Goal: Task Accomplishment & Management: Complete application form

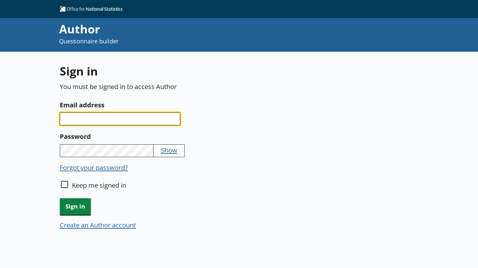
click at [87, 118] on input "Email address" at bounding box center [120, 118] width 120 height 13
type input "[PERSON_NAME][EMAIL_ADDRESS][PERSON_NAME][DOMAIN_NAME]"
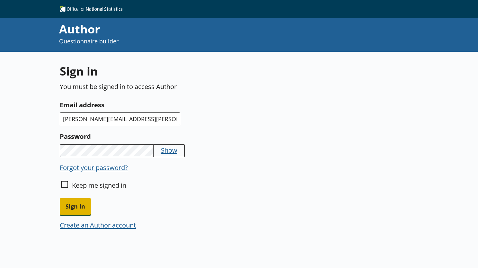
click at [67, 201] on span "Sign in" at bounding box center [75, 206] width 31 height 16
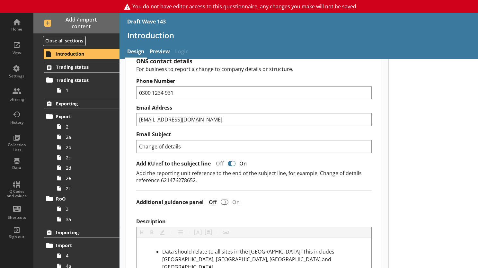
scroll to position [32, 0]
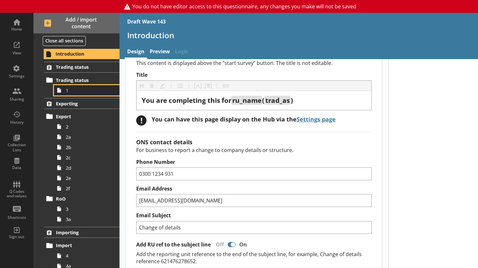
click at [59, 89] on icon at bounding box center [59, 90] width 10 height 10
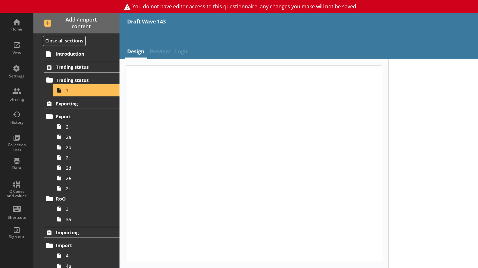
type textarea "x"
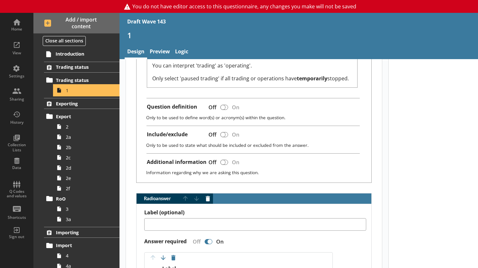
scroll to position [128, 0]
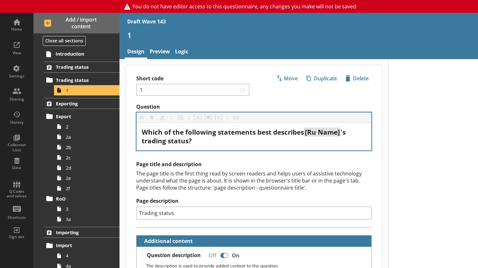
scroll to position [0, 0]
